Goal: Task Accomplishment & Management: Use online tool/utility

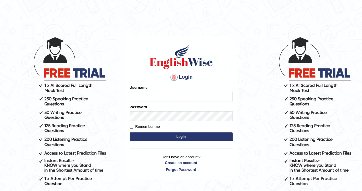
type input "Kiran1228"
click at [190, 136] on button "Login" at bounding box center [181, 136] width 103 height 9
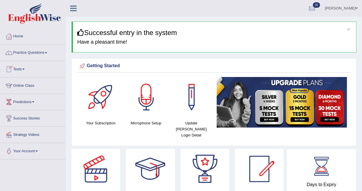
click at [26, 69] on link "Tests" at bounding box center [32, 68] width 65 height 14
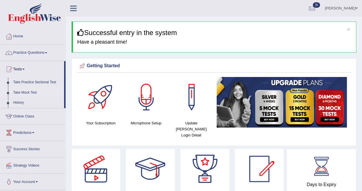
click at [30, 91] on link "Take Mock Test" at bounding box center [38, 92] width 54 height 10
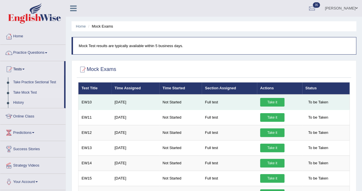
click at [276, 99] on link "Take it" at bounding box center [272, 102] width 24 height 9
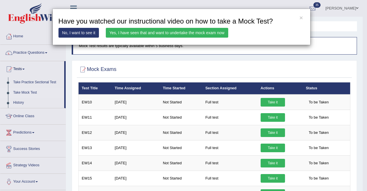
click at [187, 33] on link "Yes, I have seen that and want to undertake the mock exam now" at bounding box center [167, 33] width 122 height 10
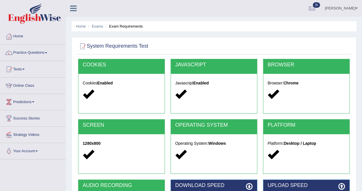
scroll to position [110, 0]
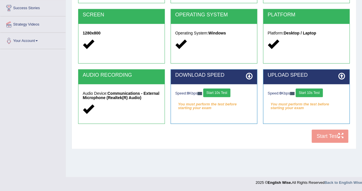
click at [223, 94] on button "Start 10s Test" at bounding box center [216, 92] width 27 height 9
click at [315, 93] on button "Start 10s Test" at bounding box center [309, 92] width 27 height 9
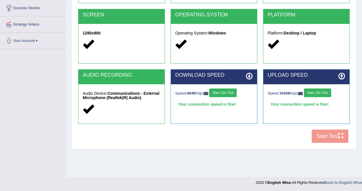
click at [319, 90] on button "Start 10s Test" at bounding box center [317, 92] width 27 height 9
click at [328, 136] on button "Start Test" at bounding box center [330, 135] width 37 height 13
